Goal: Task Accomplishment & Management: Use online tool/utility

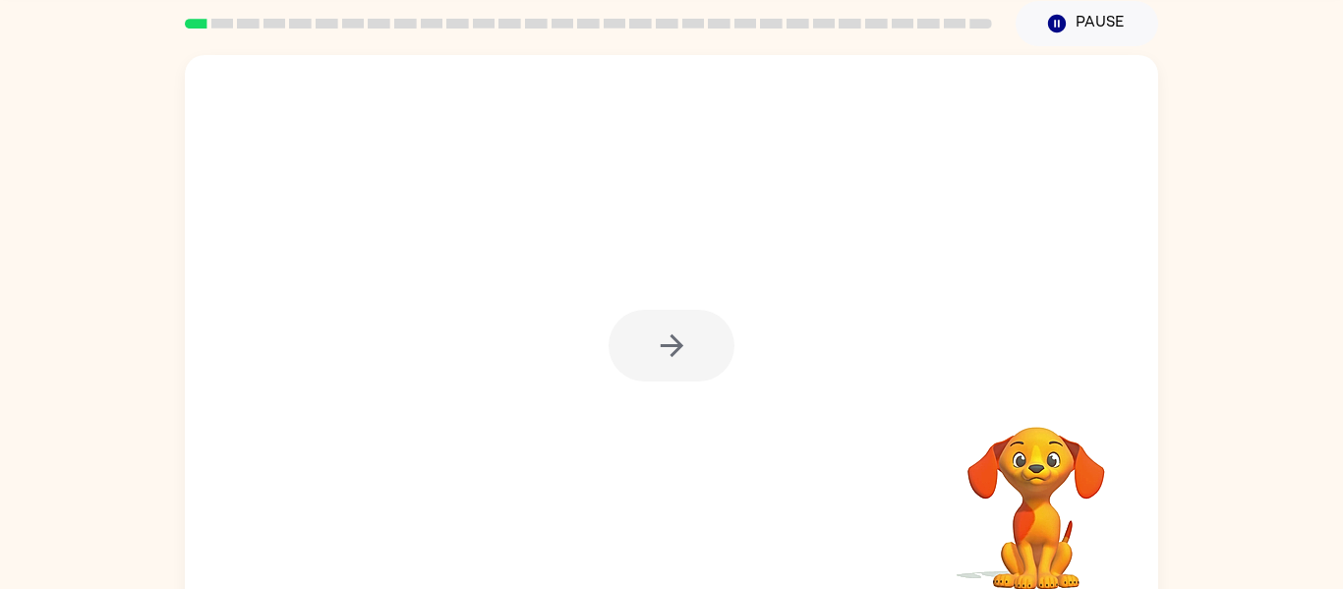
scroll to position [79, 0]
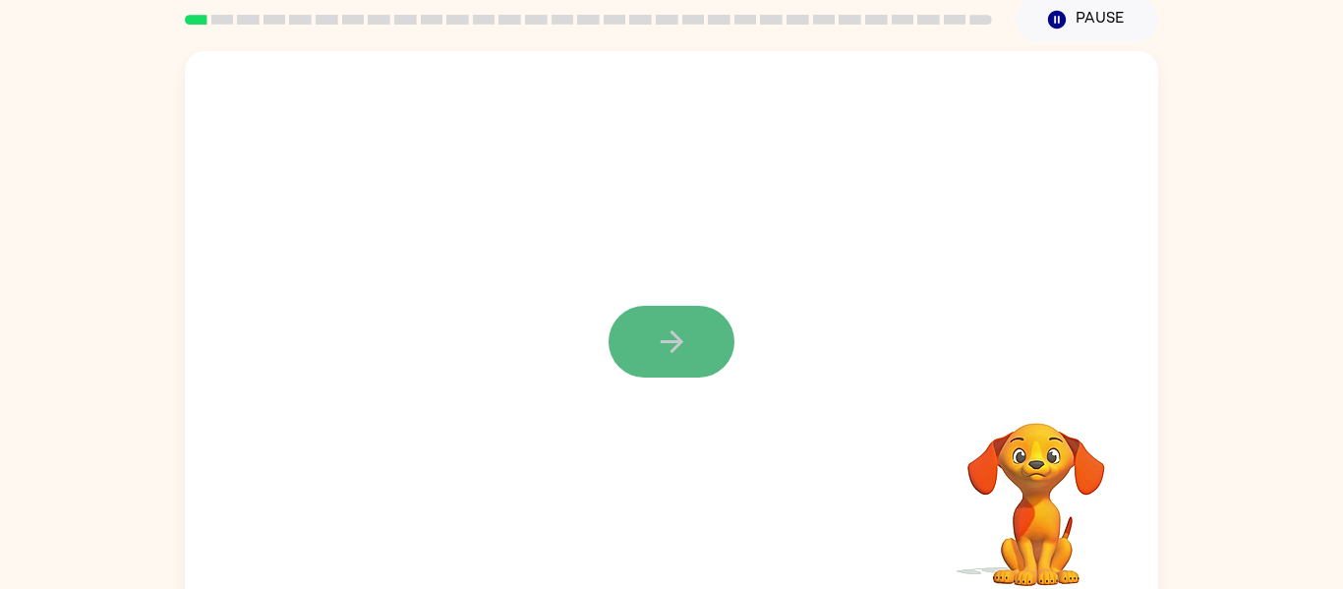
click at [667, 326] on icon "button" at bounding box center [672, 342] width 34 height 34
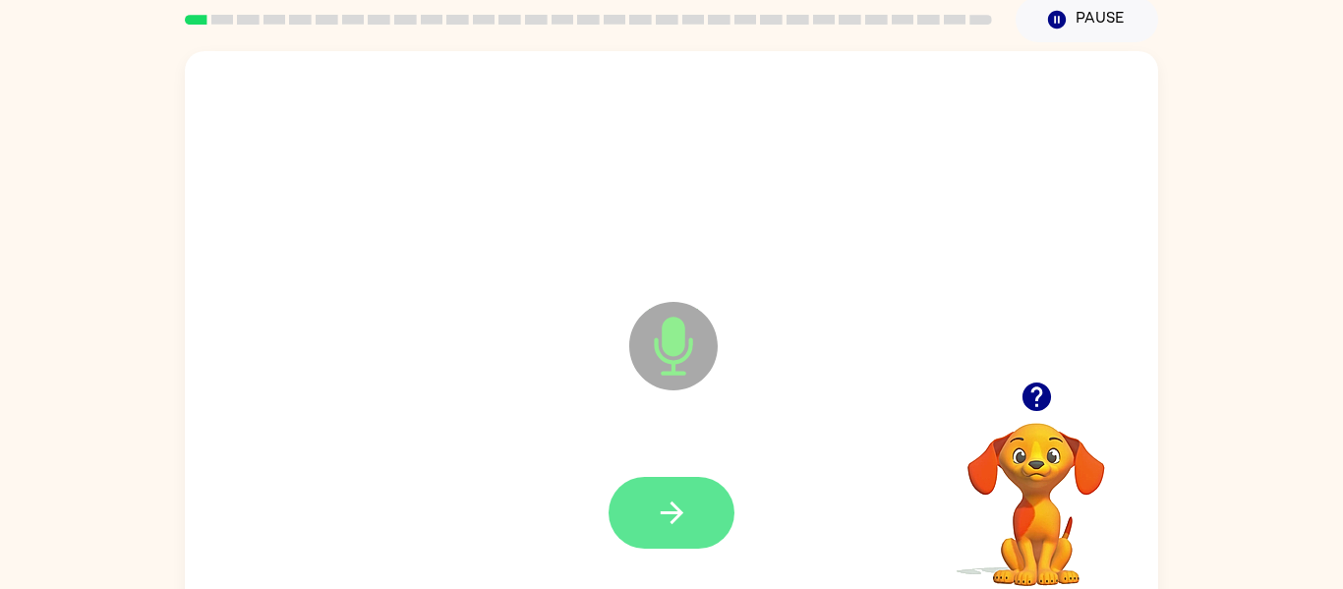
click at [696, 490] on button "button" at bounding box center [672, 513] width 126 height 72
click at [699, 493] on button "button" at bounding box center [672, 513] width 126 height 72
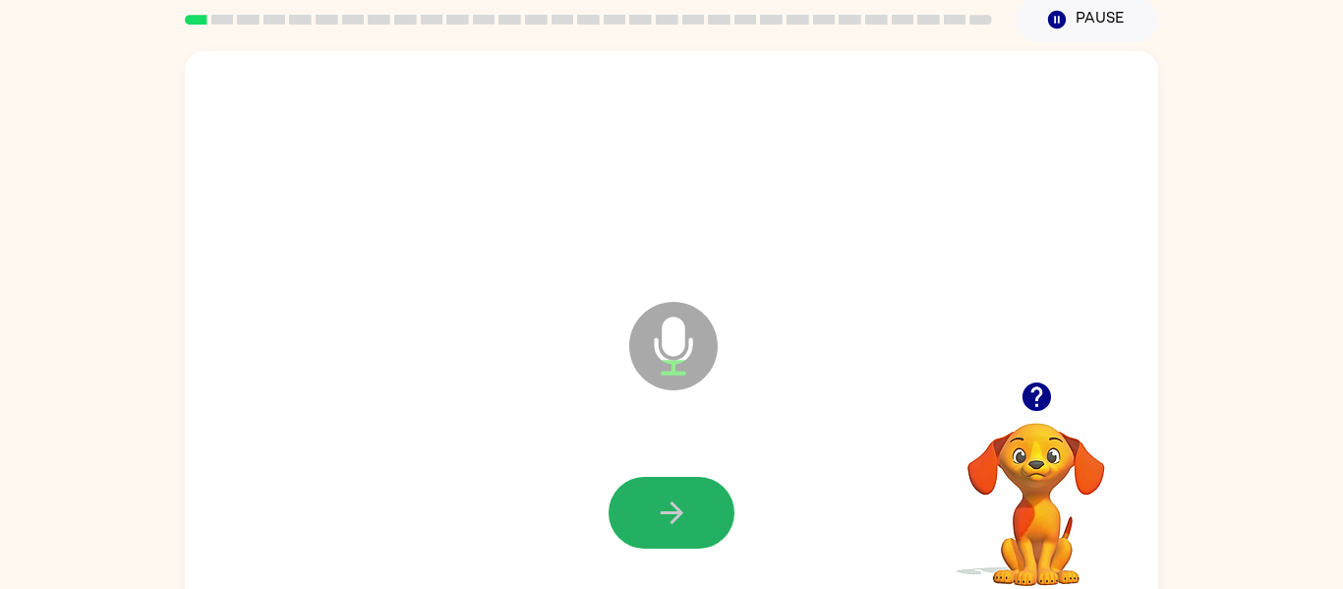
click at [699, 493] on button "button" at bounding box center [672, 513] width 126 height 72
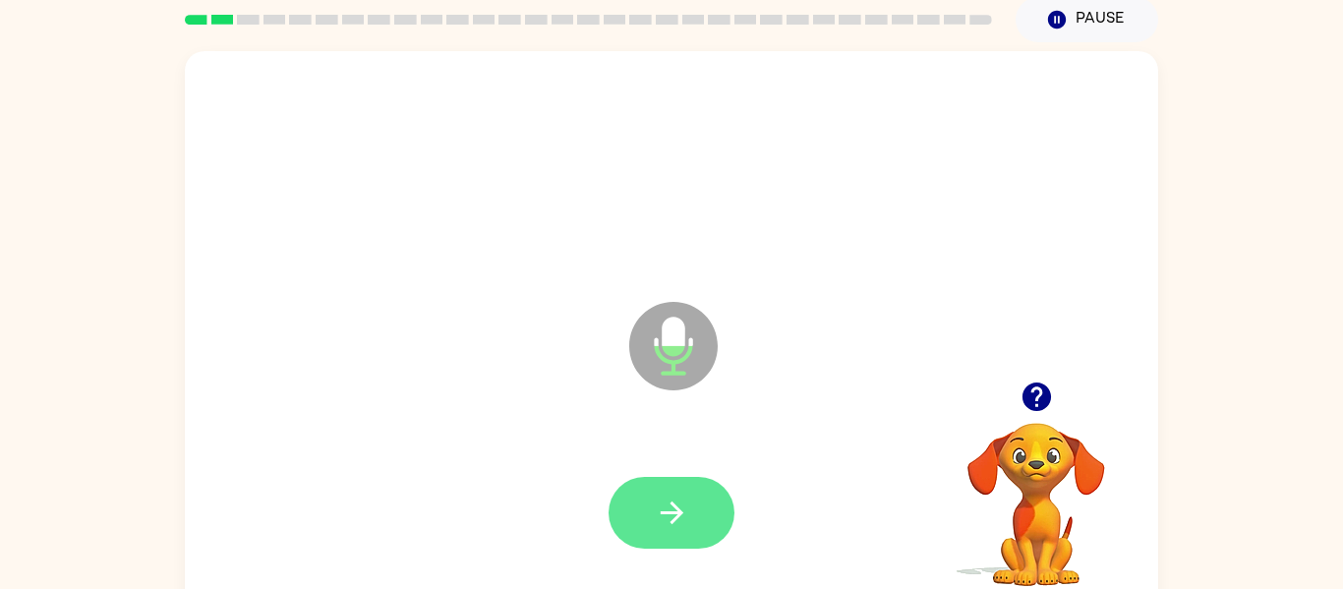
click at [696, 495] on button "button" at bounding box center [672, 513] width 126 height 72
click at [695, 494] on button "button" at bounding box center [672, 513] width 126 height 72
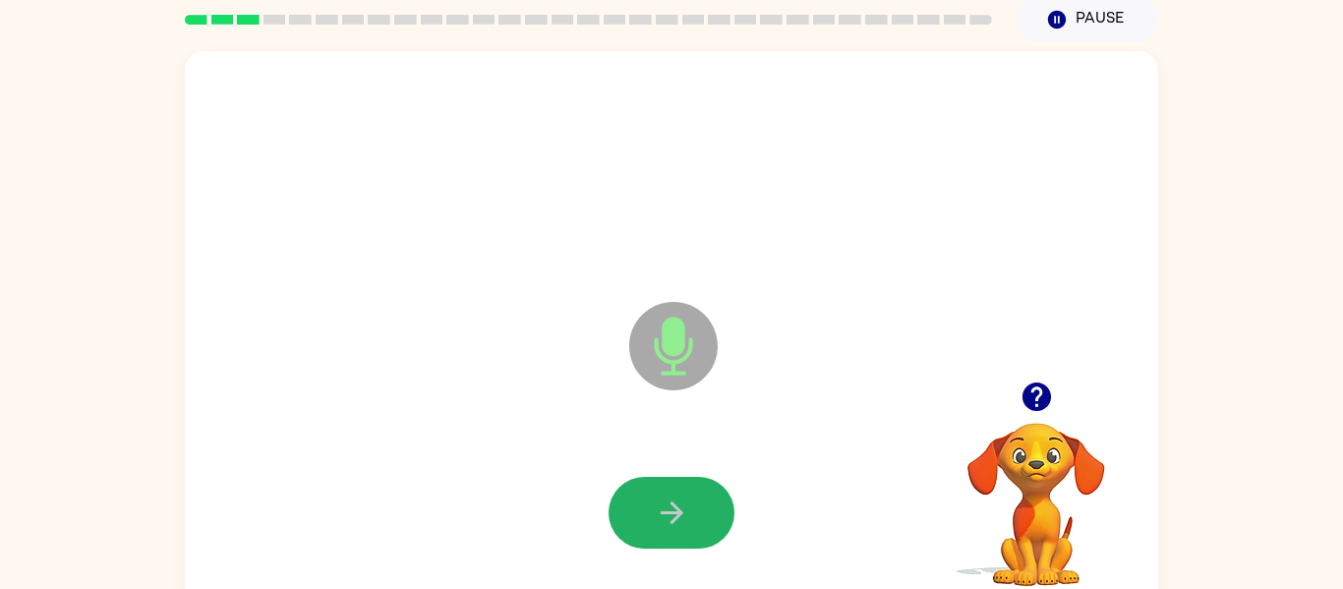
click at [695, 494] on button "button" at bounding box center [672, 513] width 126 height 72
click at [695, 497] on button "button" at bounding box center [672, 513] width 126 height 72
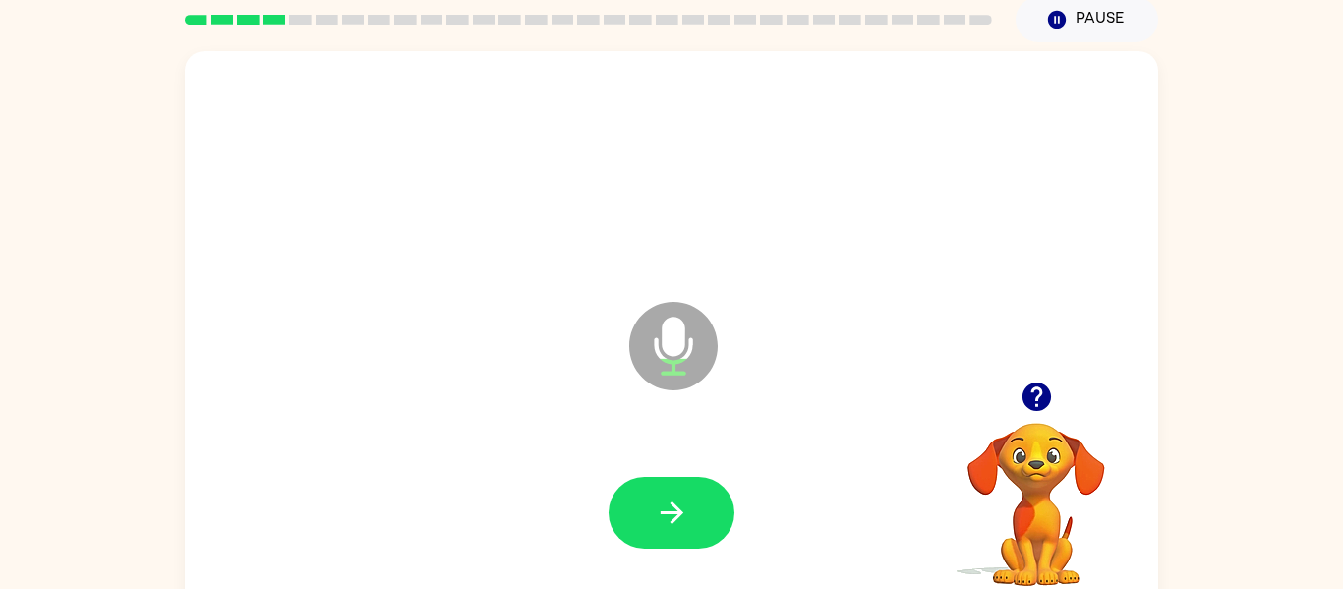
click at [695, 497] on button "button" at bounding box center [672, 513] width 126 height 72
click at [695, 498] on button "button" at bounding box center [672, 513] width 126 height 72
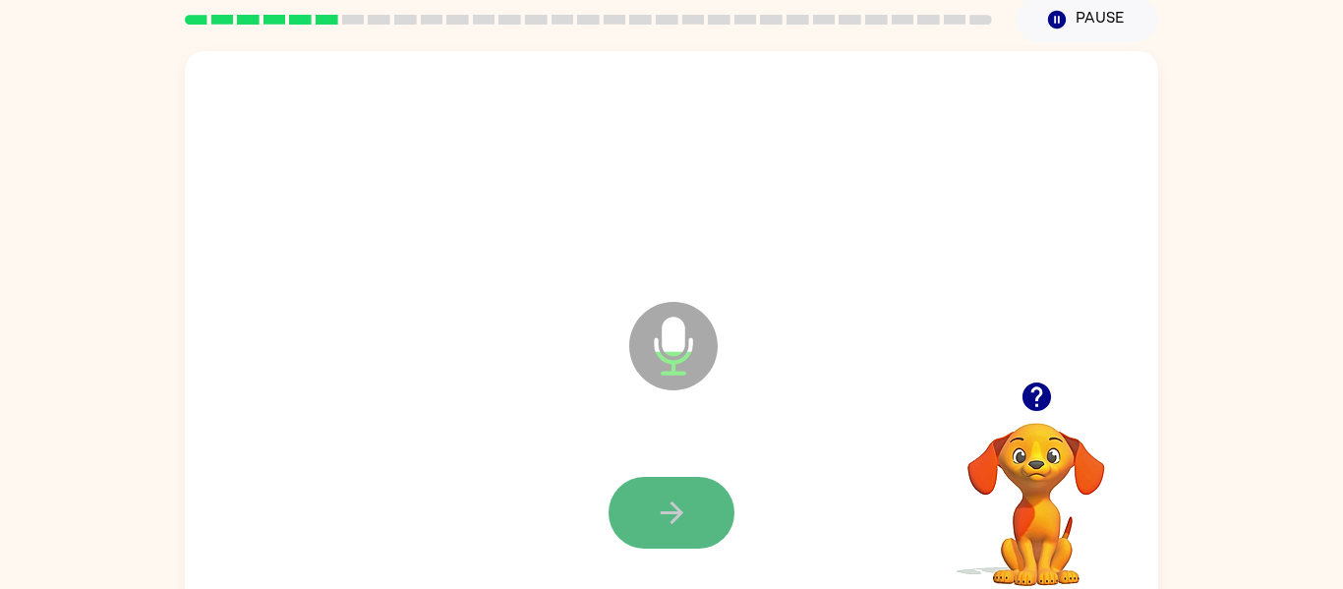
click at [694, 498] on button "button" at bounding box center [672, 513] width 126 height 72
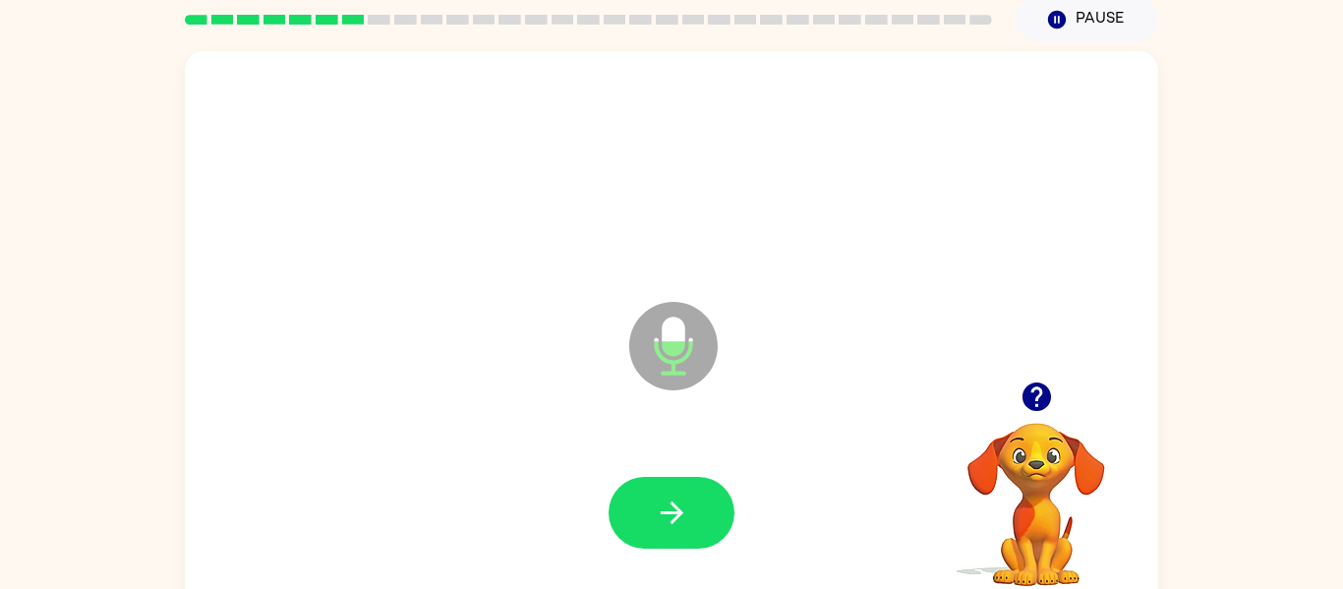
click at [694, 498] on button "button" at bounding box center [672, 513] width 126 height 72
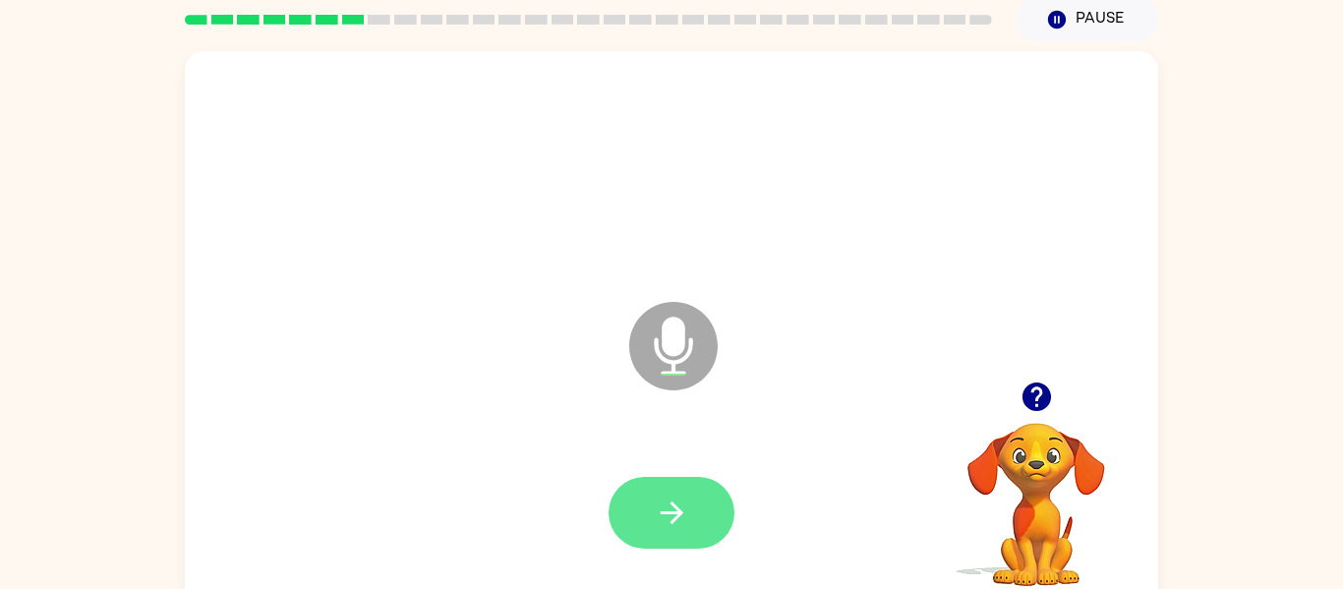
click at [695, 502] on button "button" at bounding box center [672, 513] width 126 height 72
click at [693, 502] on button "button" at bounding box center [672, 513] width 126 height 72
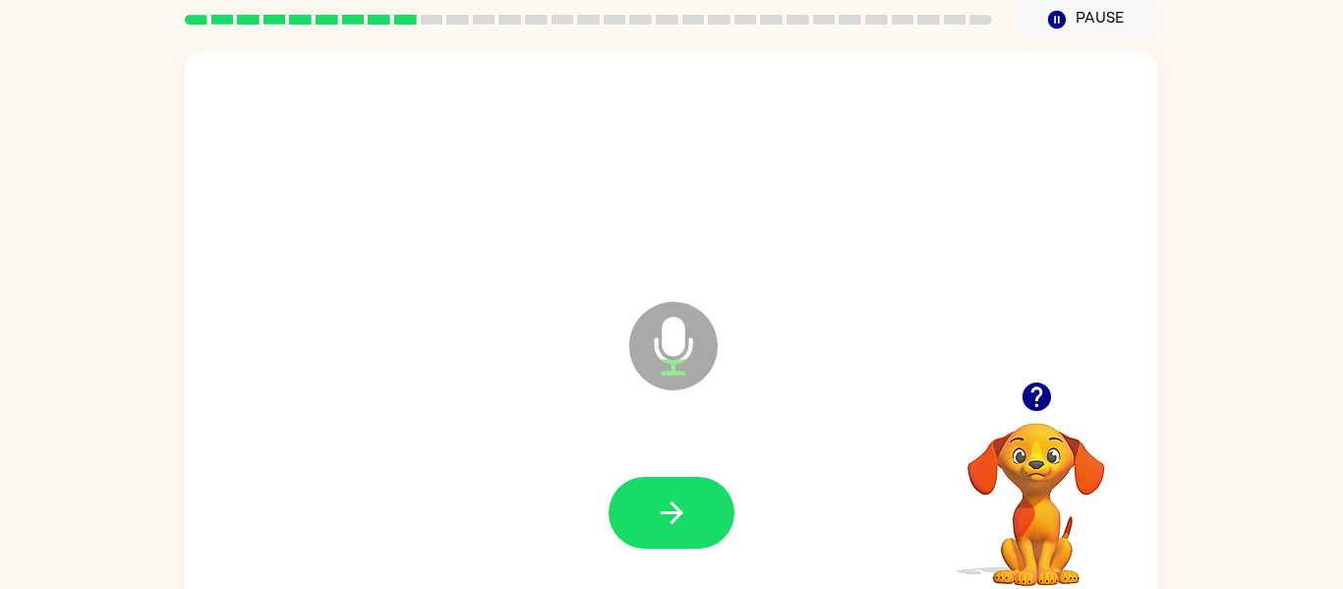
click at [693, 502] on button "button" at bounding box center [672, 513] width 126 height 72
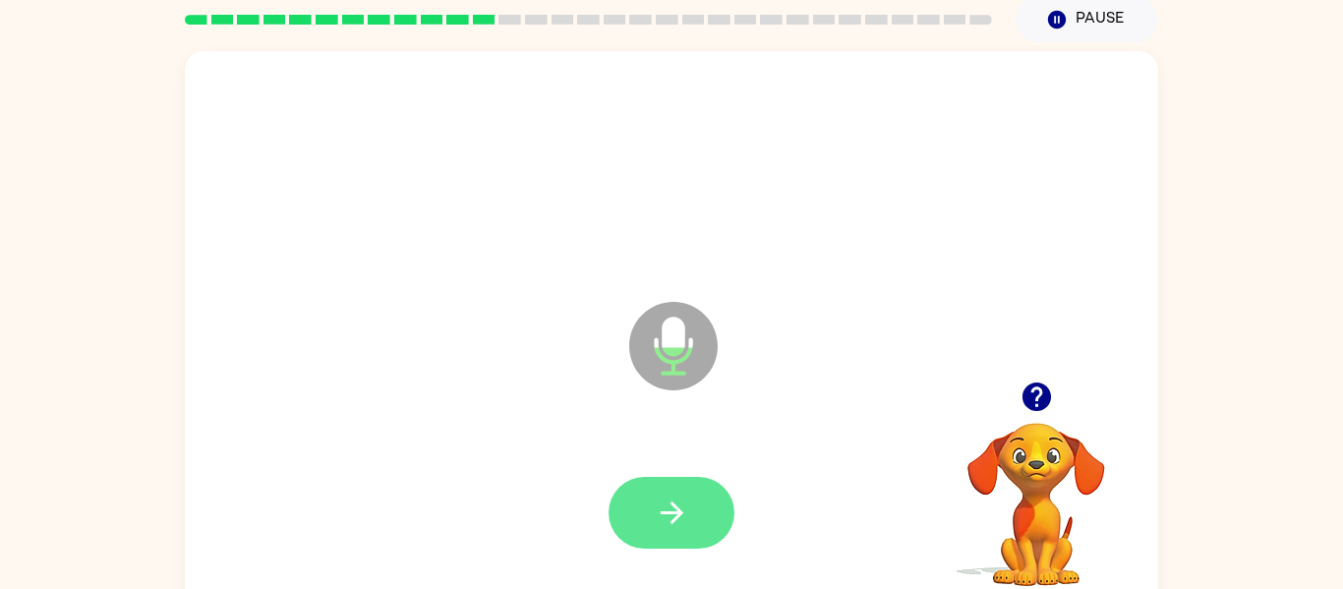
click at [693, 503] on button "button" at bounding box center [672, 513] width 126 height 72
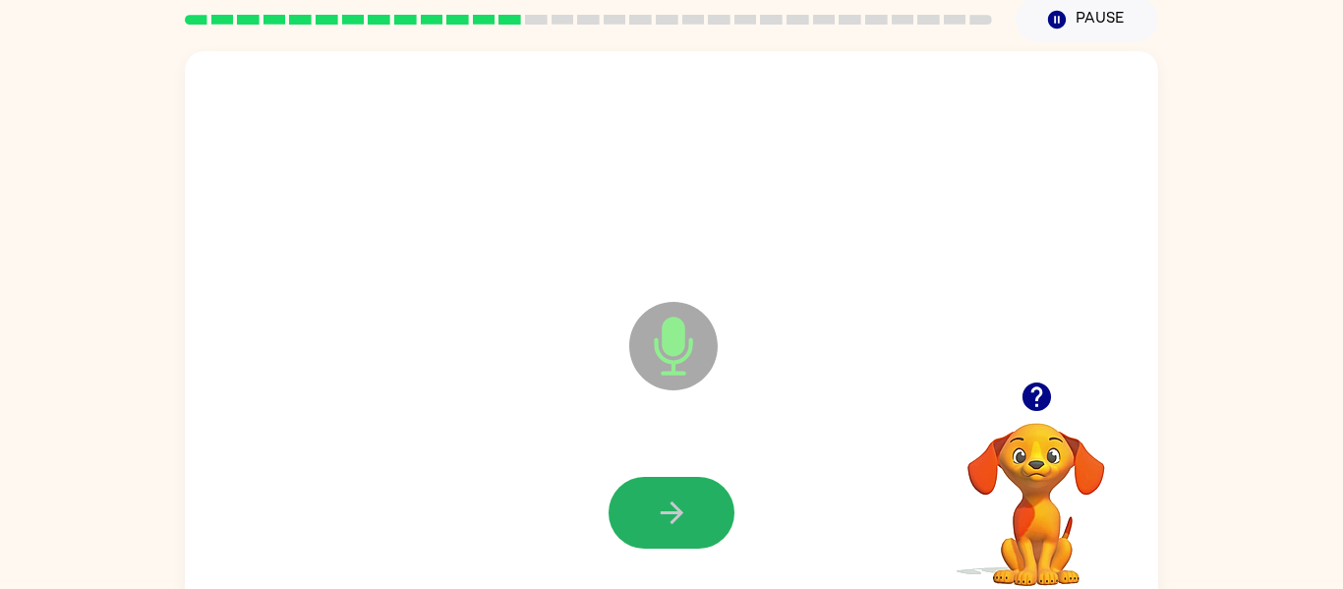
click at [693, 503] on button "button" at bounding box center [672, 513] width 126 height 72
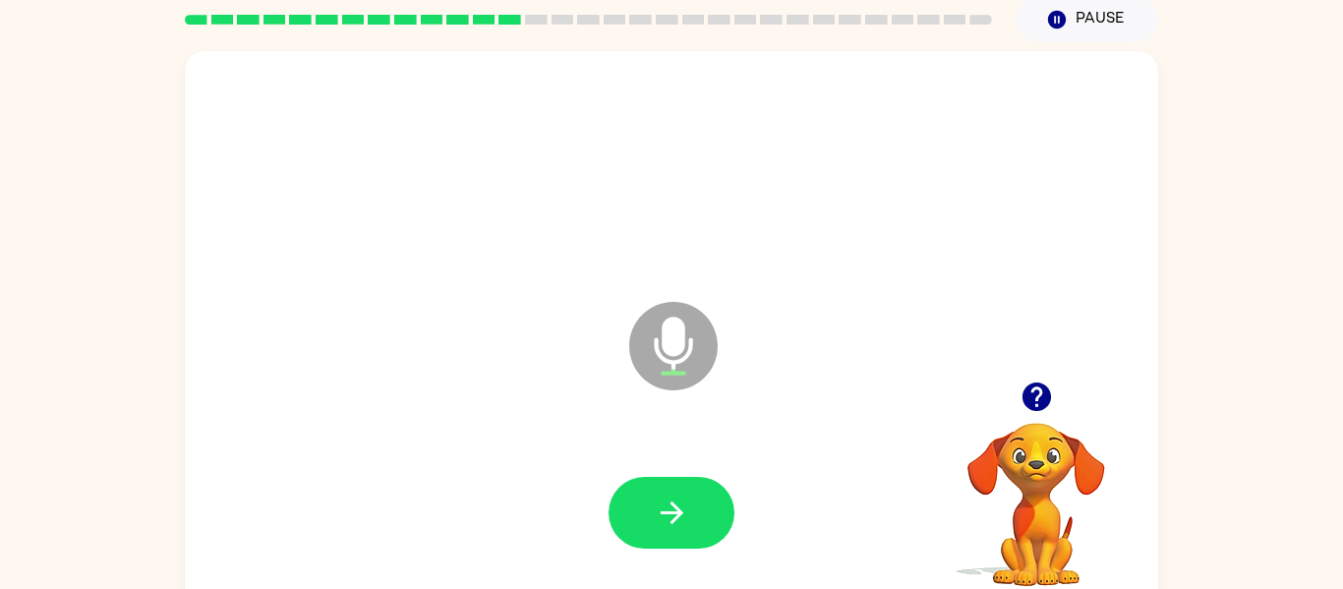
click at [693, 503] on button "button" at bounding box center [672, 513] width 126 height 72
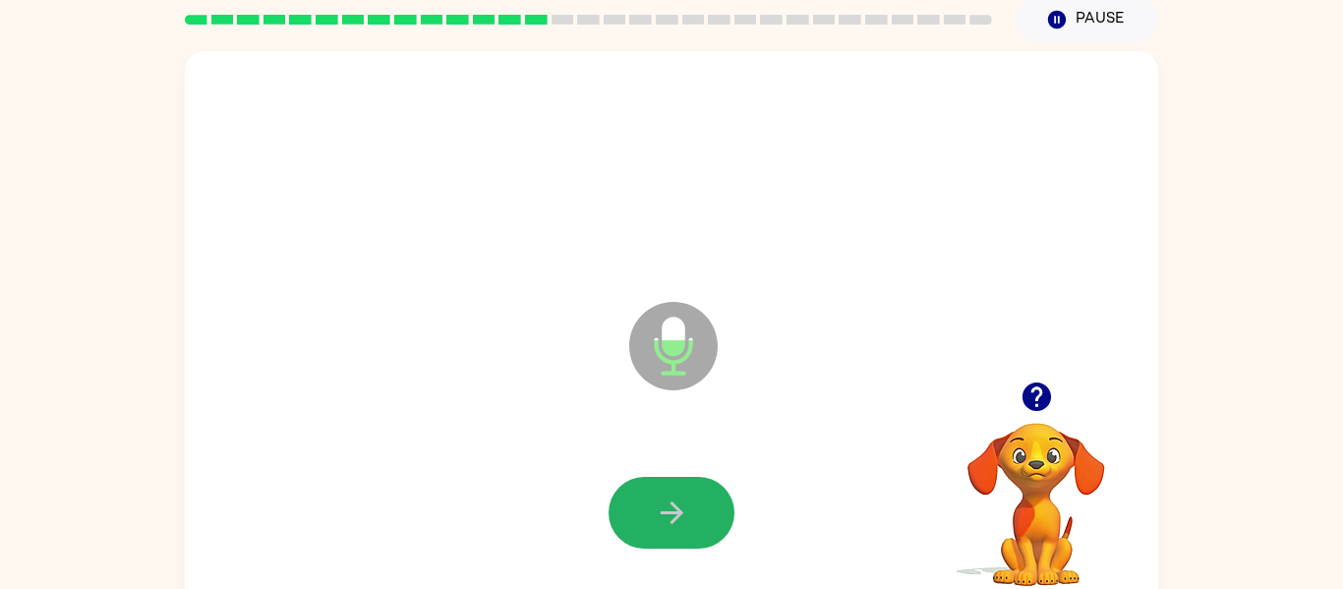
click at [693, 503] on button "button" at bounding box center [672, 513] width 126 height 72
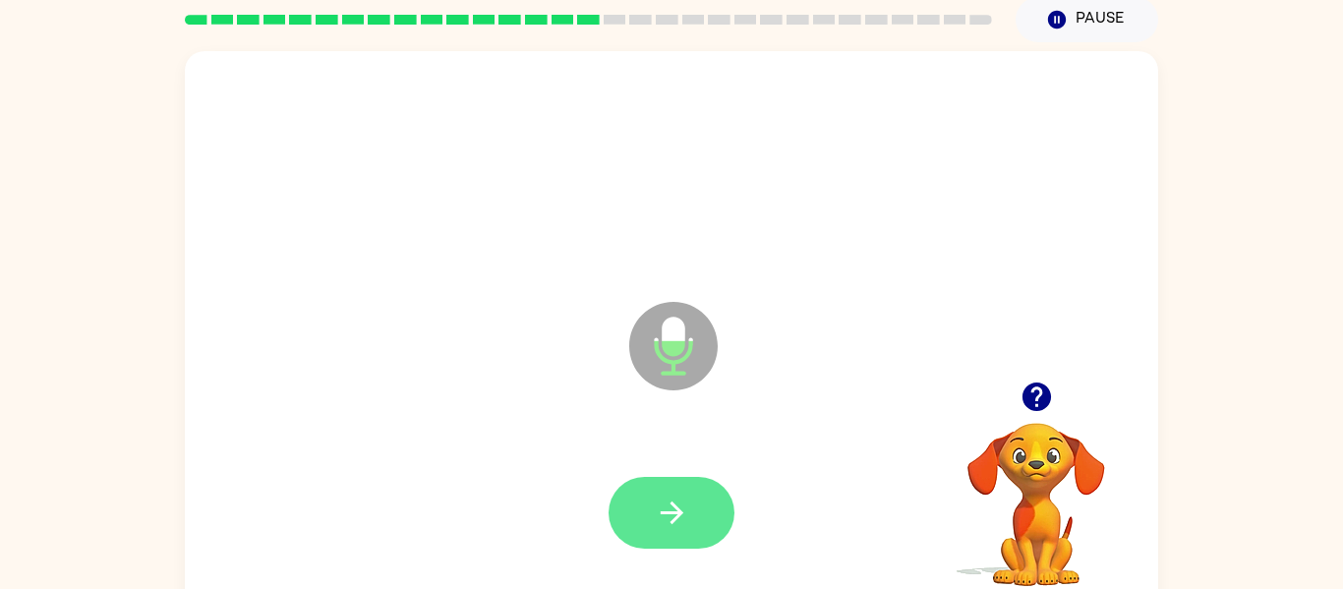
click at [694, 504] on button "button" at bounding box center [672, 513] width 126 height 72
click at [691, 514] on button "button" at bounding box center [672, 513] width 126 height 72
click at [691, 515] on button "button" at bounding box center [672, 513] width 126 height 72
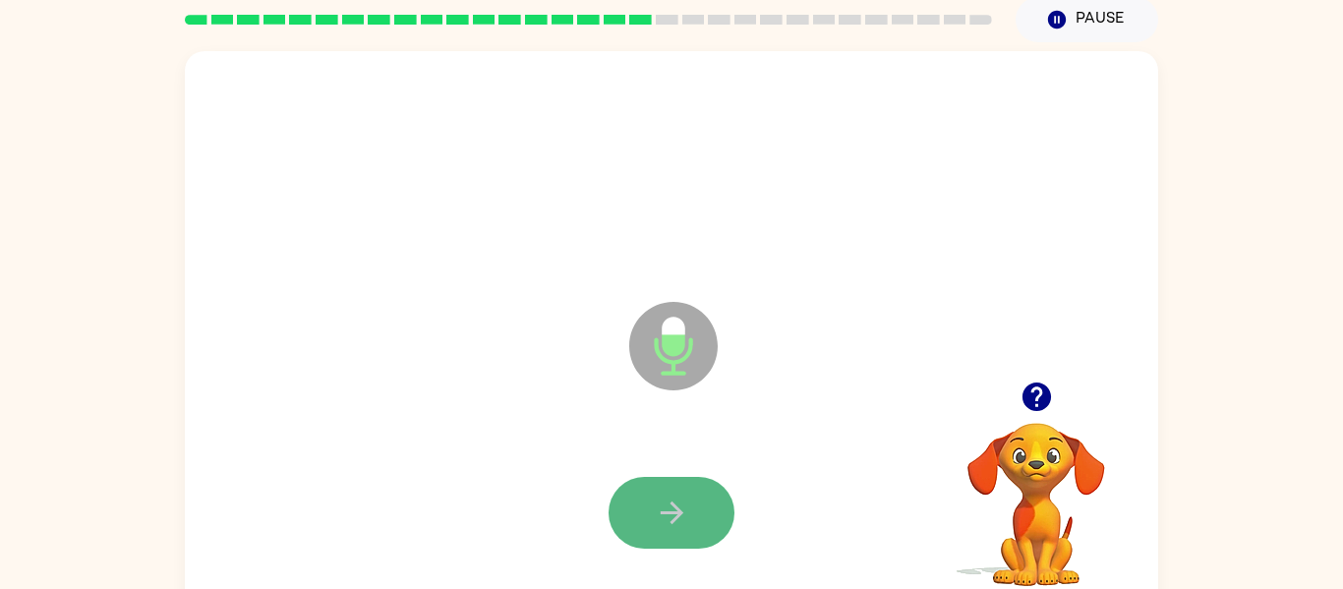
click at [689, 515] on button "button" at bounding box center [672, 513] width 126 height 72
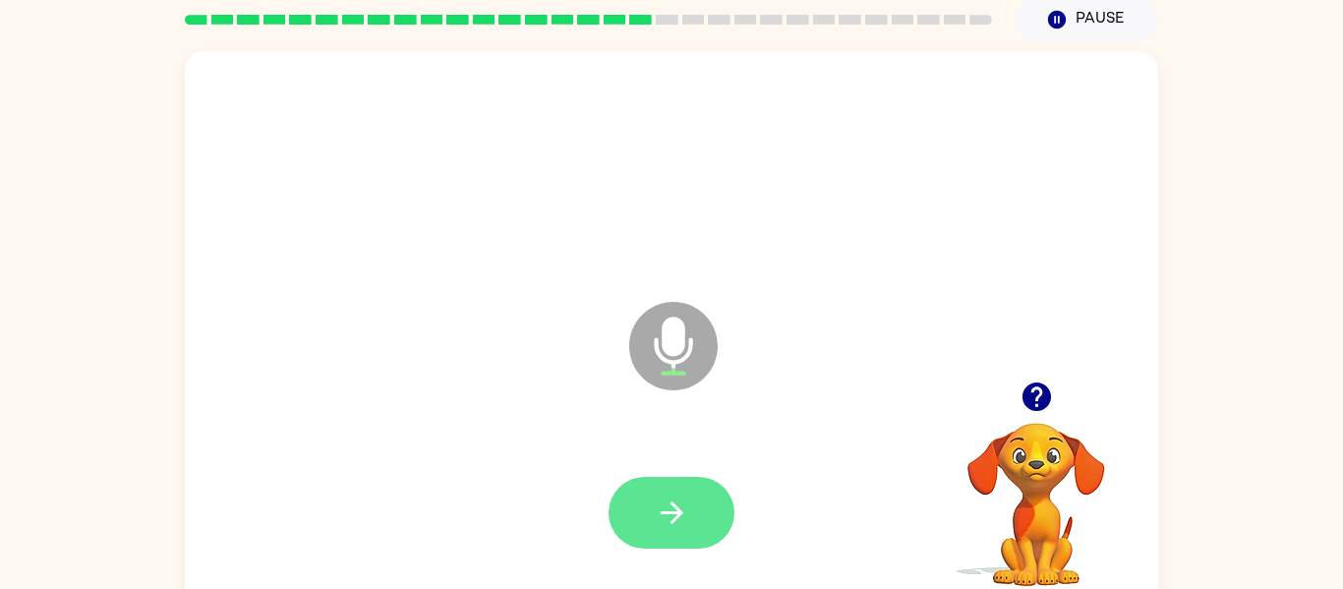
click at [687, 520] on icon "button" at bounding box center [672, 513] width 34 height 34
click at [687, 520] on div at bounding box center [672, 513] width 126 height 72
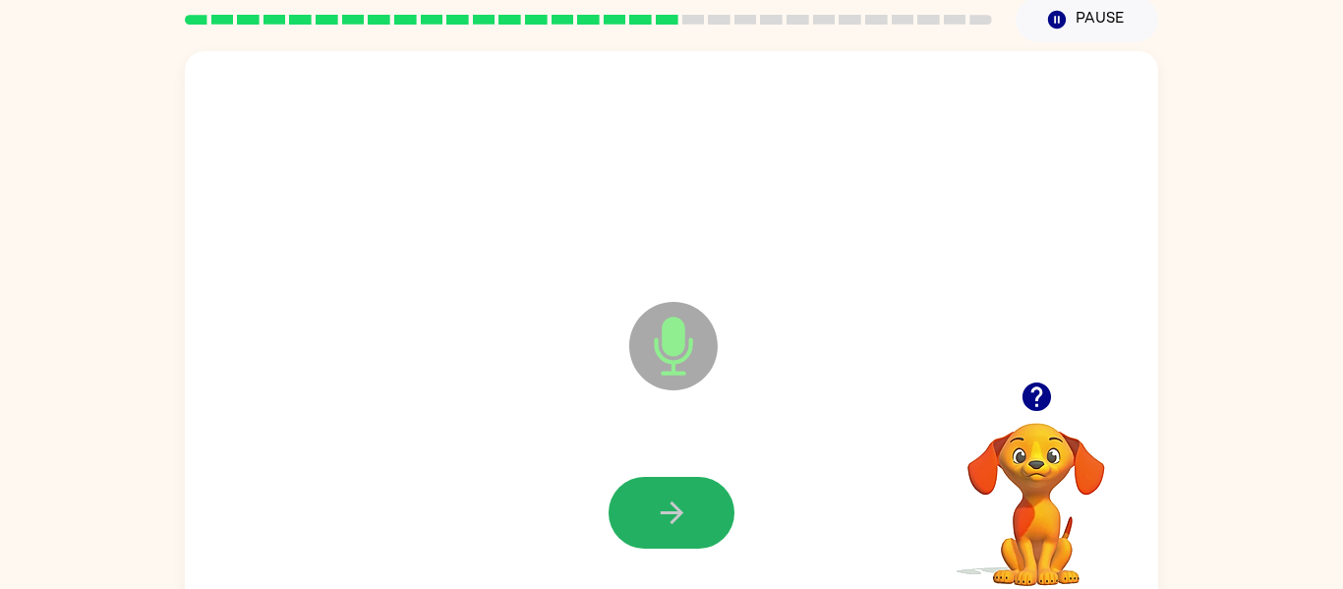
click at [687, 520] on icon "button" at bounding box center [672, 513] width 34 height 34
click at [1025, 397] on icon "button" at bounding box center [1036, 397] width 29 height 29
click at [609, 525] on div at bounding box center [672, 513] width 126 height 72
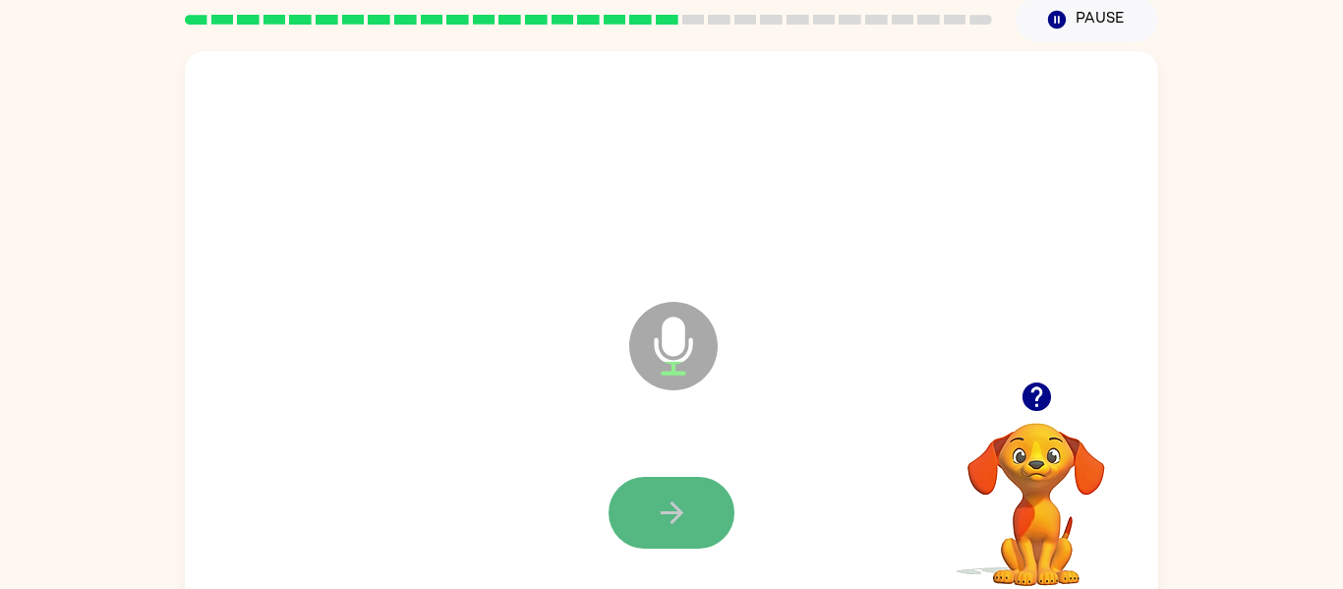
click at [673, 482] on button "button" at bounding box center [672, 513] width 126 height 72
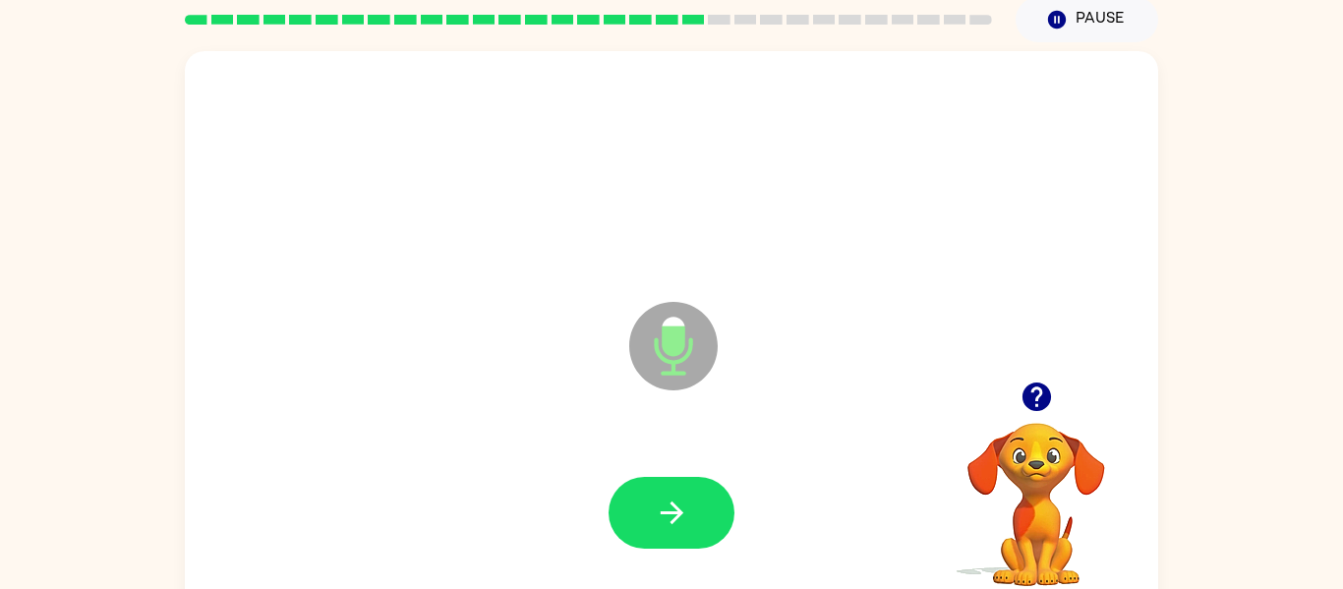
click at [525, 408] on div "Microphone The Microphone is here when it is your turn to talk" at bounding box center [672, 331] width 974 height 561
click at [690, 499] on button "button" at bounding box center [672, 513] width 126 height 72
click at [688, 499] on button "button" at bounding box center [672, 513] width 126 height 72
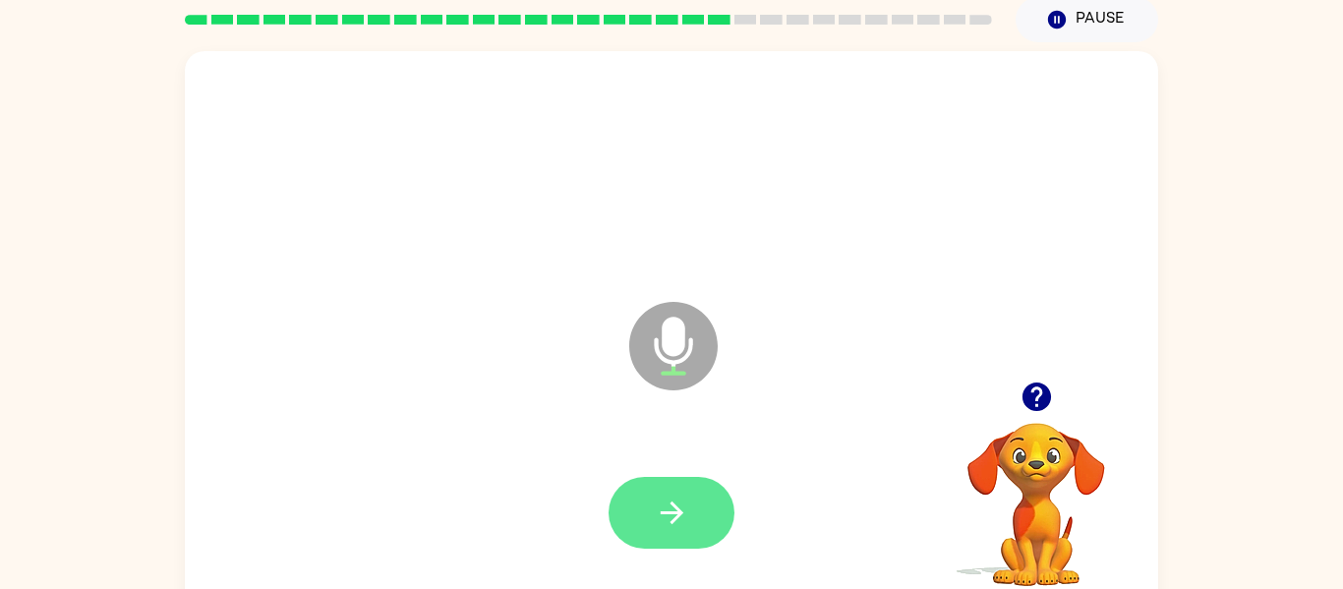
click at [673, 480] on button "button" at bounding box center [672, 513] width 126 height 72
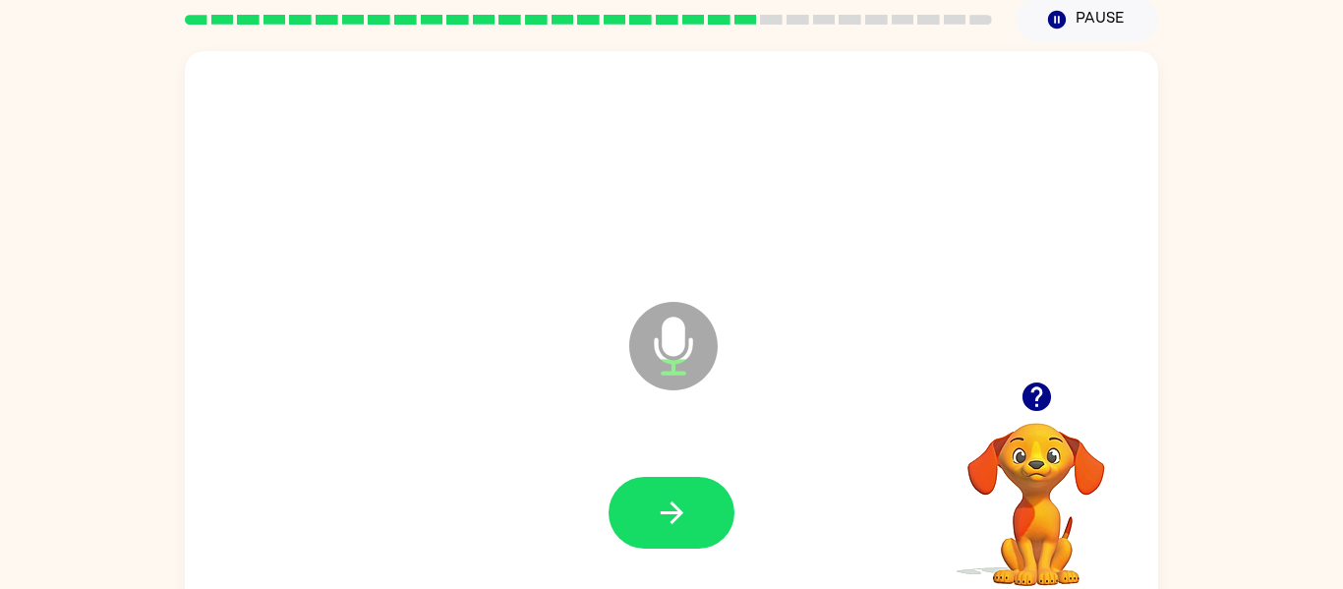
click at [673, 480] on button "button" at bounding box center [672, 513] width 126 height 72
click at [671, 475] on div at bounding box center [672, 513] width 934 height 161
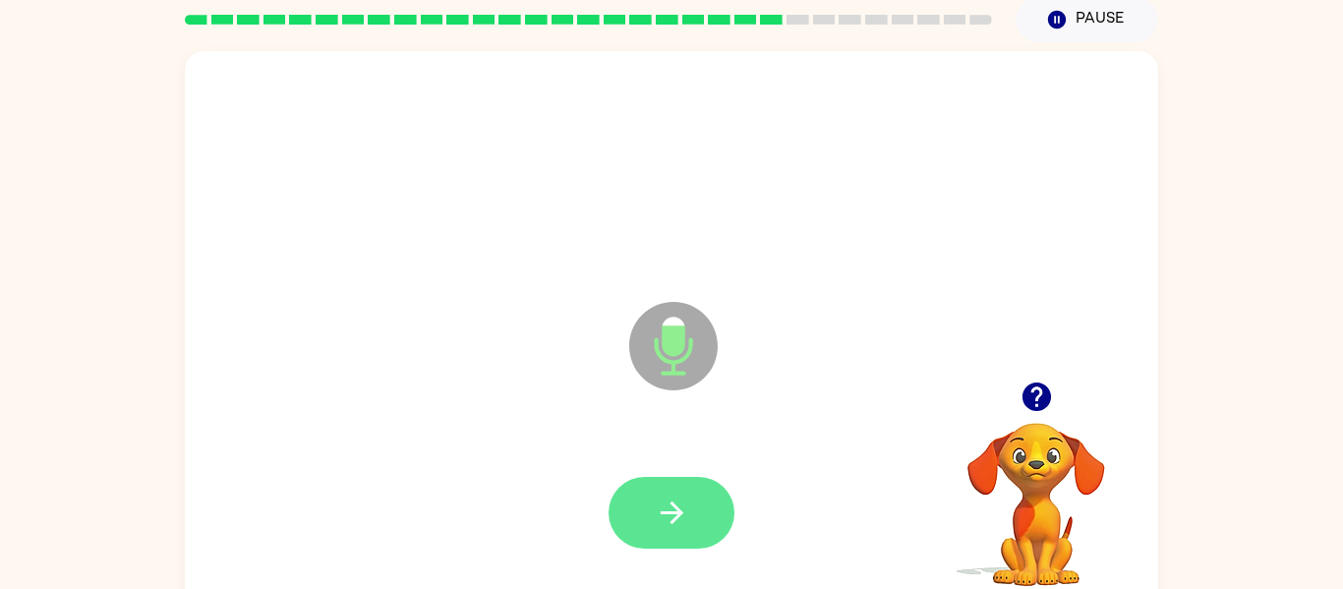
click at [676, 516] on icon "button" at bounding box center [671, 513] width 23 height 23
click at [675, 514] on icon "button" at bounding box center [672, 513] width 34 height 34
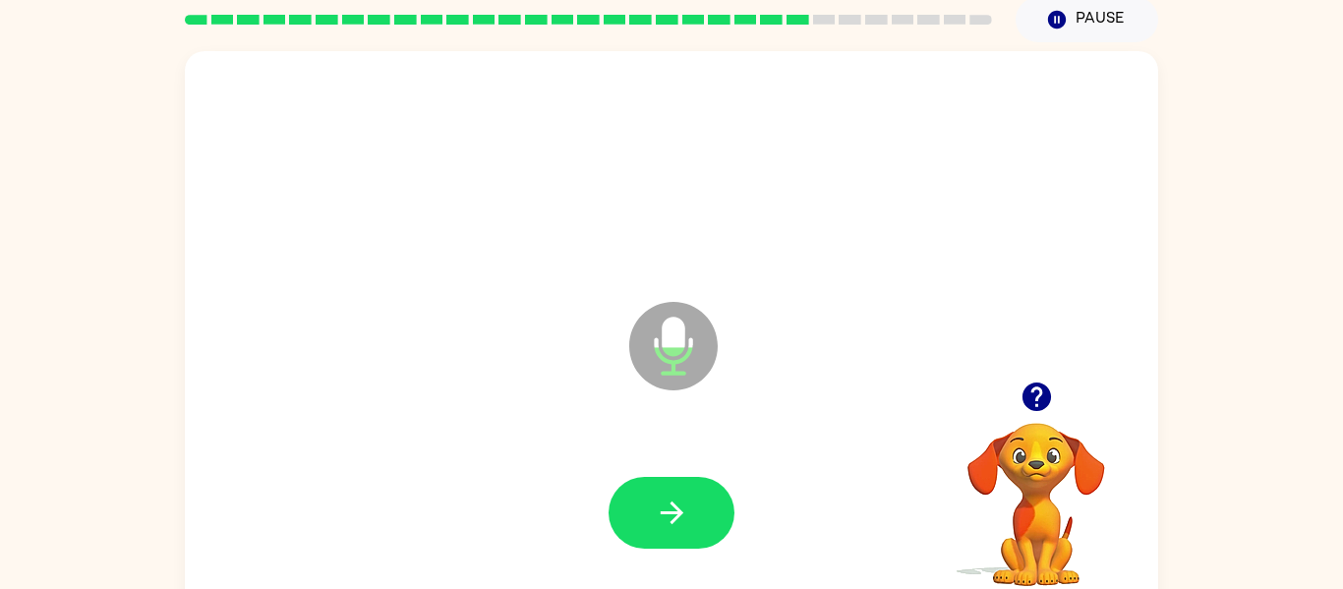
click at [675, 514] on icon "button" at bounding box center [672, 513] width 34 height 34
click at [1040, 413] on icon "button" at bounding box center [1037, 397] width 34 height 34
click at [655, 464] on div at bounding box center [672, 513] width 934 height 161
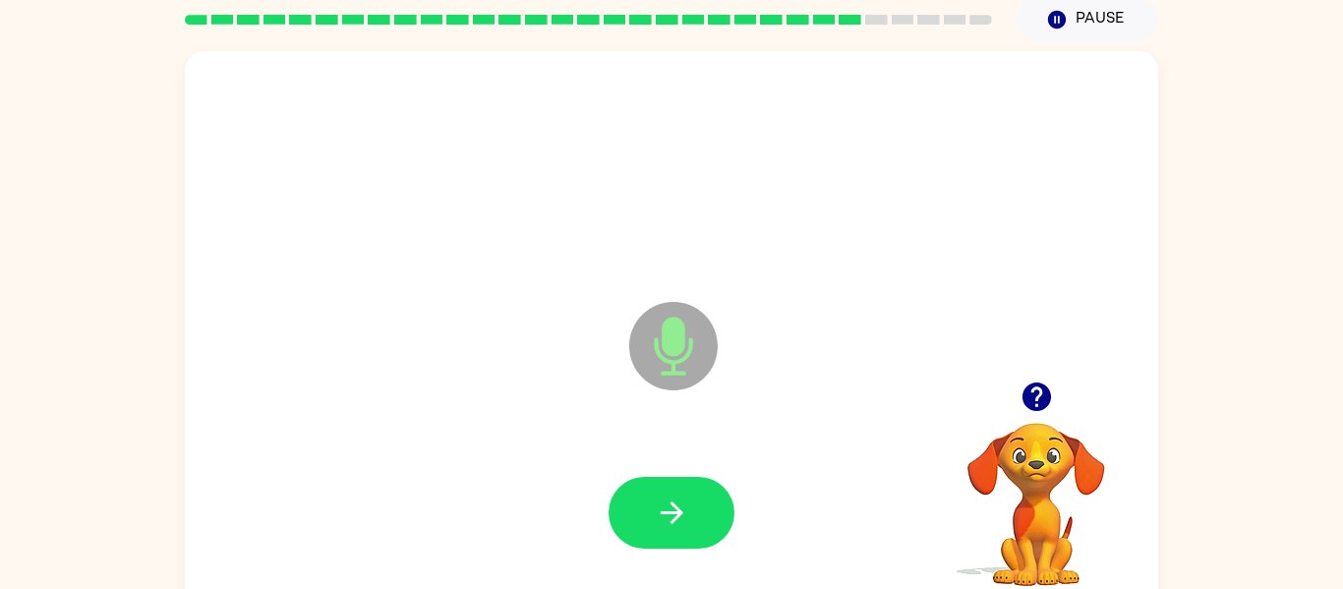
click at [656, 473] on div at bounding box center [672, 513] width 934 height 161
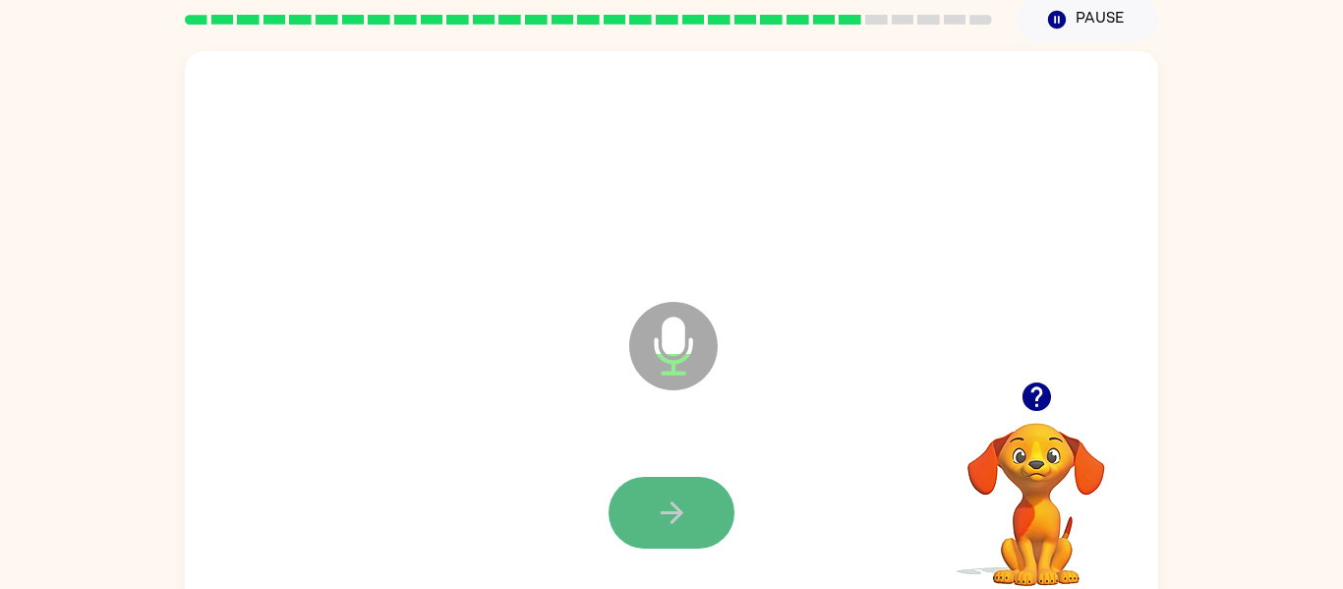
click at [660, 497] on icon "button" at bounding box center [672, 513] width 34 height 34
click at [714, 506] on button "button" at bounding box center [672, 513] width 126 height 72
click at [716, 515] on button "button" at bounding box center [672, 513] width 126 height 72
click at [707, 522] on button "button" at bounding box center [672, 513] width 126 height 72
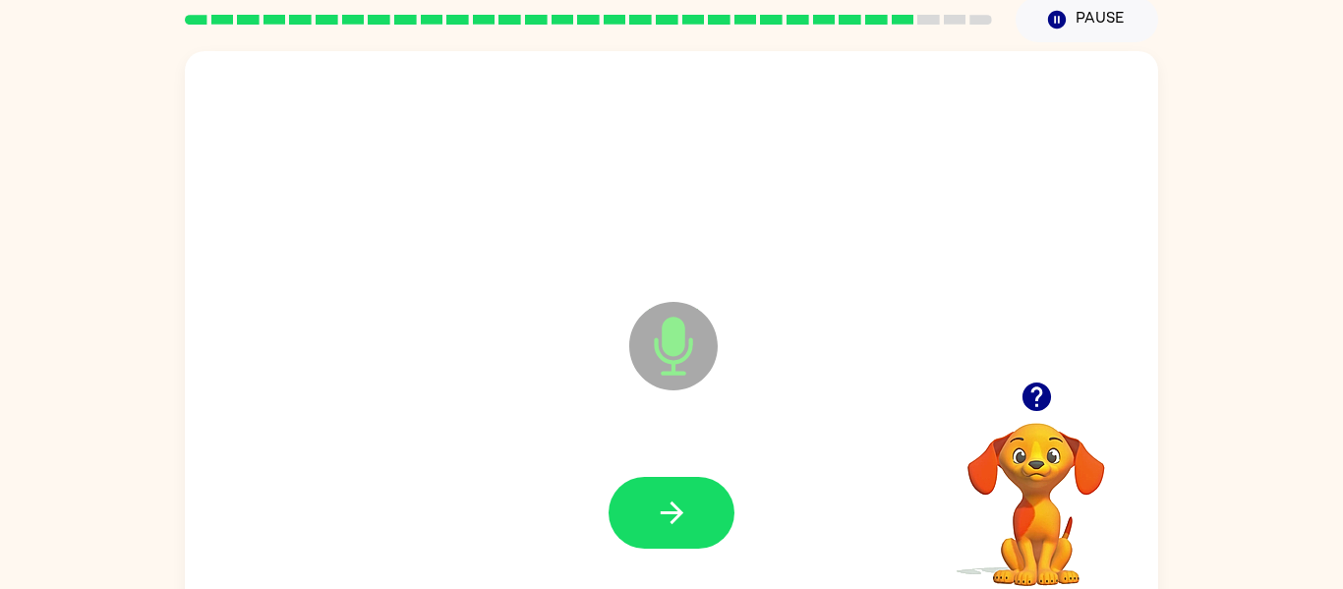
click at [707, 522] on button "button" at bounding box center [672, 513] width 126 height 72
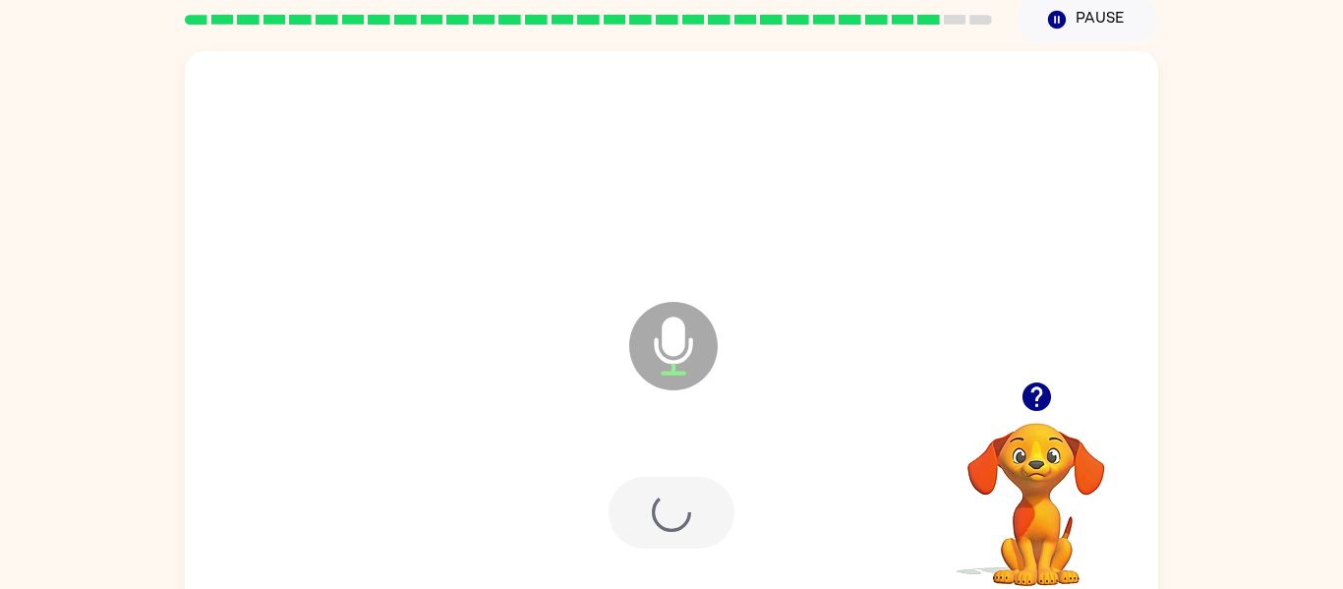
click at [707, 522] on div at bounding box center [672, 513] width 126 height 72
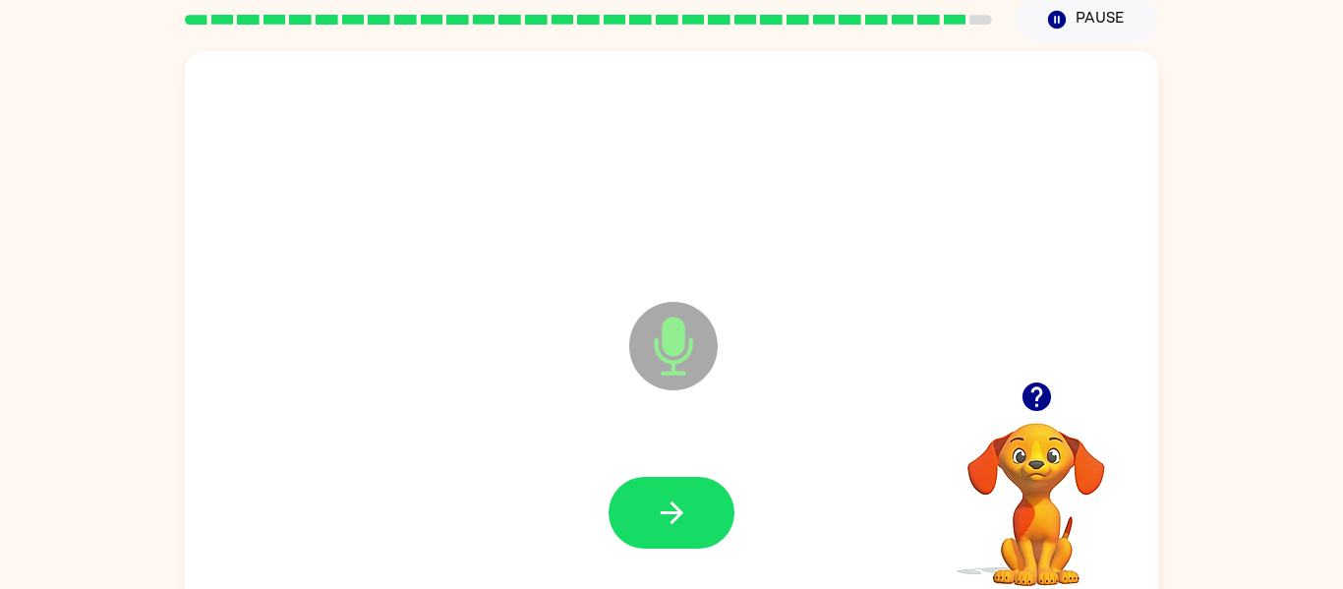
click at [707, 522] on button "button" at bounding box center [672, 513] width 126 height 72
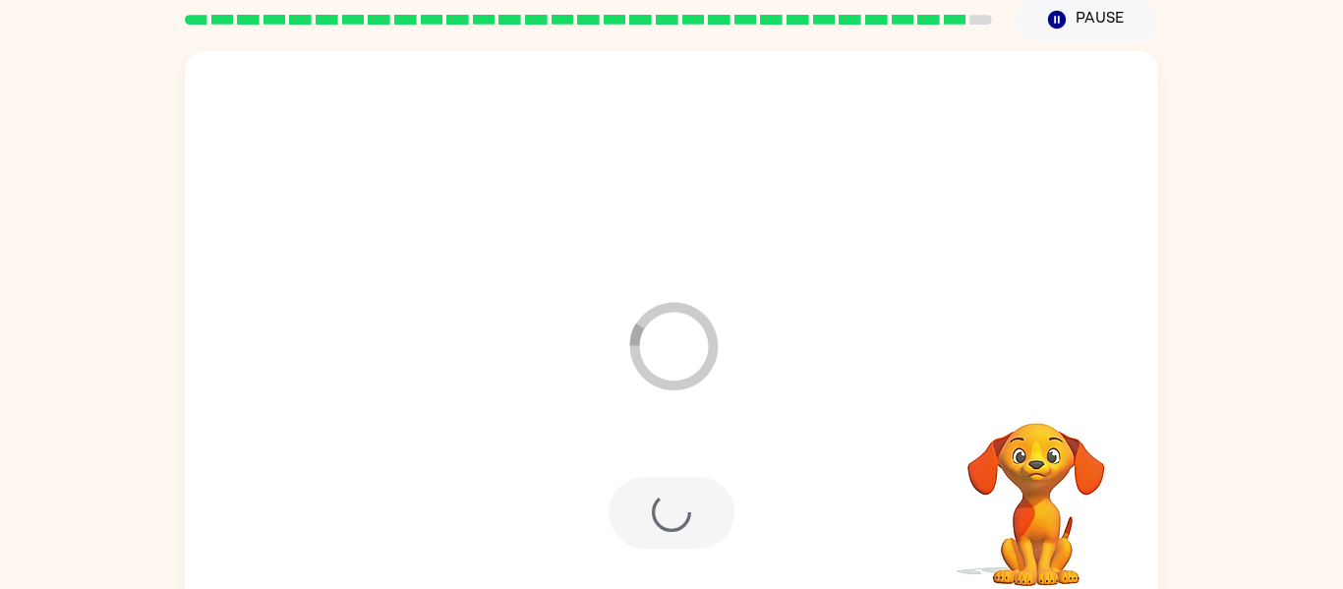
scroll to position [61, 0]
